Goal: Task Accomplishment & Management: Use online tool/utility

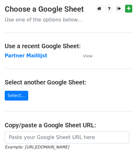
click at [29, 54] on strong "Partner Maillijst" at bounding box center [26, 56] width 43 height 6
click at [31, 54] on strong "Partner Maillijst" at bounding box center [26, 56] width 43 height 6
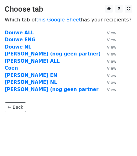
click at [22, 59] on strong "[PERSON_NAME] ALL" at bounding box center [32, 61] width 55 height 6
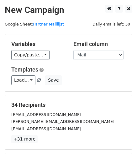
click at [40, 24] on link "Partner Maillijst" at bounding box center [48, 24] width 31 height 5
click at [25, 77] on link "Load..." at bounding box center [23, 80] width 24 height 10
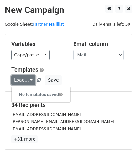
click at [25, 79] on link "Load..." at bounding box center [23, 80] width 24 height 10
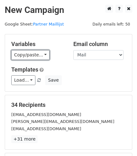
click at [35, 52] on link "Copy/paste..." at bounding box center [30, 55] width 38 height 10
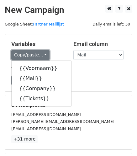
click at [38, 54] on link "Copy/paste..." at bounding box center [30, 55] width 38 height 10
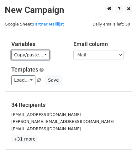
click at [29, 55] on link "Copy/paste..." at bounding box center [30, 55] width 38 height 10
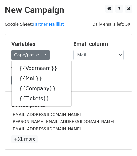
click at [81, 64] on div "Variables Copy/paste... {{Voornaam}} {{Mail}} {{Company}} {{Tickets}} Email col…" at bounding box center [68, 62] width 127 height 57
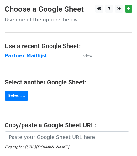
click at [17, 56] on strong "Partner Maillijst" at bounding box center [26, 56] width 43 height 6
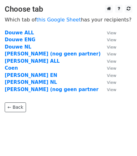
click at [24, 61] on strong "[PERSON_NAME] ALL" at bounding box center [32, 61] width 55 height 6
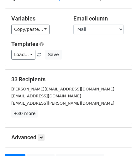
scroll to position [31, 0]
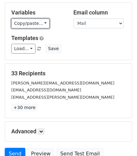
click at [36, 19] on link "Copy/paste..." at bounding box center [30, 24] width 38 height 10
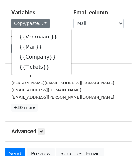
click at [91, 46] on div "Load... No templates saved Save" at bounding box center [69, 49] width 124 height 10
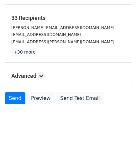
scroll to position [87, 0]
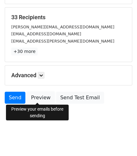
click at [37, 96] on link "Preview" at bounding box center [41, 98] width 28 height 12
click at [38, 98] on link "Preview" at bounding box center [41, 98] width 28 height 12
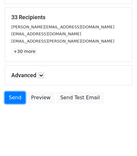
click at [13, 96] on link "Send" at bounding box center [15, 98] width 21 height 12
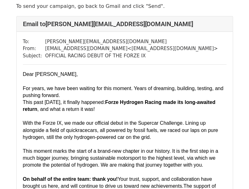
scroll to position [27, 0]
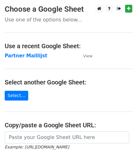
click at [18, 56] on strong "Partner Maillijst" at bounding box center [26, 56] width 43 height 6
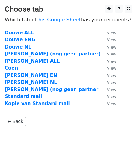
click at [18, 61] on strong "[PERSON_NAME] ALL" at bounding box center [32, 61] width 55 height 6
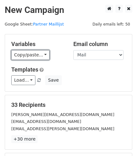
click at [34, 55] on link "Copy/paste..." at bounding box center [30, 55] width 38 height 10
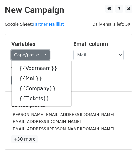
click at [34, 55] on link "Copy/paste..." at bounding box center [30, 55] width 38 height 10
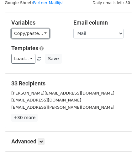
scroll to position [31, 0]
